Goal: Navigation & Orientation: Go to known website

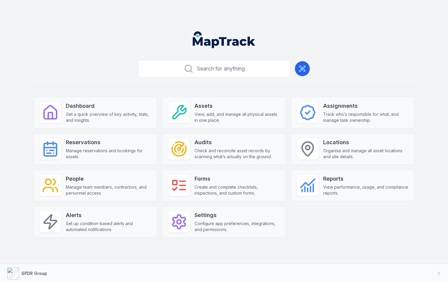
click at [247, 269] on button "SPDR Group" at bounding box center [224, 272] width 448 height 19
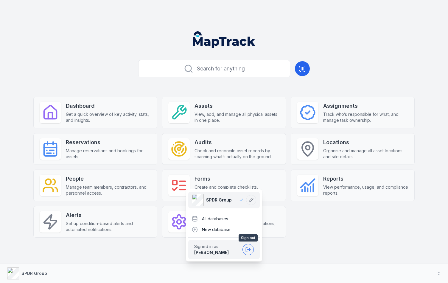
click at [249, 248] on icon at bounding box center [248, 249] width 6 height 6
